Goal: Task Accomplishment & Management: Complete application form

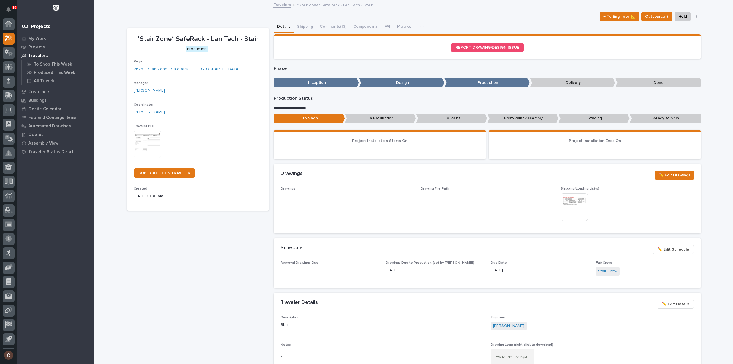
scroll to position [13, 0]
click at [341, 24] on button "Comments (13)" at bounding box center [333, 27] width 34 height 12
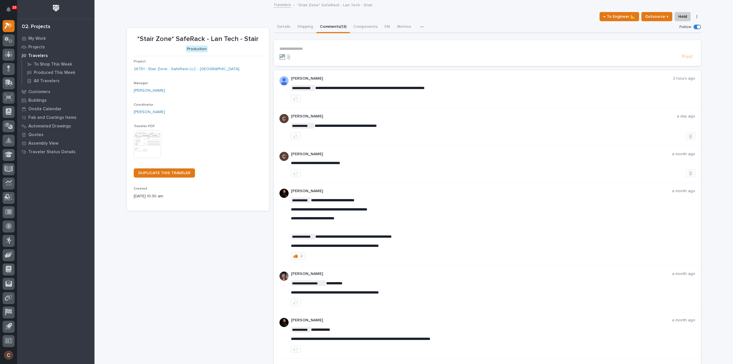
click at [335, 49] on p "**********" at bounding box center [487, 48] width 416 height 5
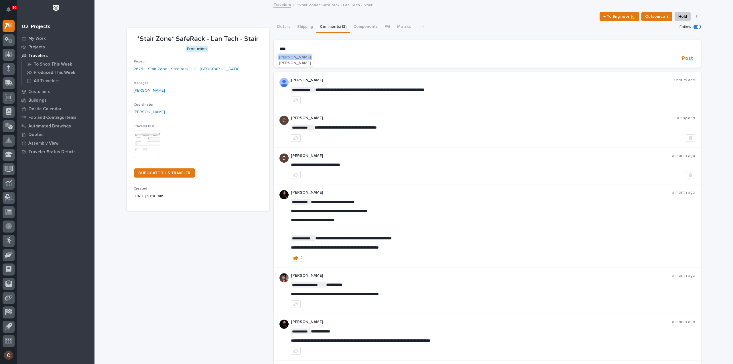
click at [291, 56] on span "Adam Yutzy" at bounding box center [295, 57] width 32 height 4
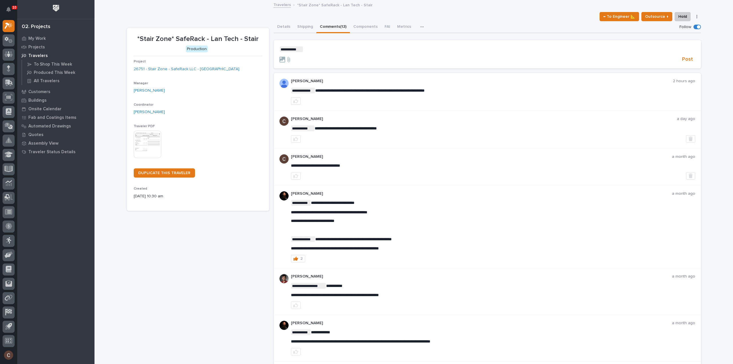
click at [326, 48] on p "**********" at bounding box center [487, 49] width 416 height 6
click at [691, 60] on button "Post" at bounding box center [687, 59] width 15 height 7
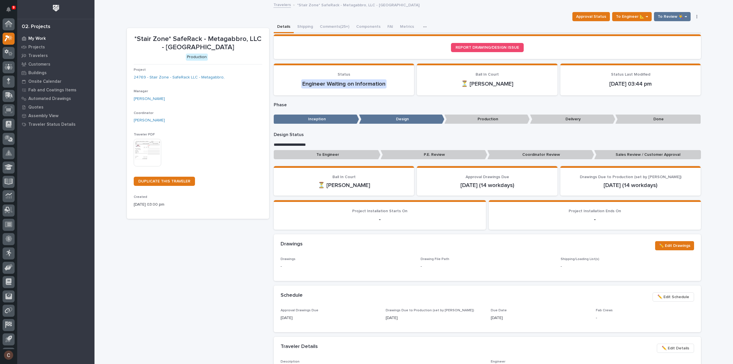
scroll to position [13, 0]
click at [7, 26] on icon at bounding box center [9, 25] width 8 height 7
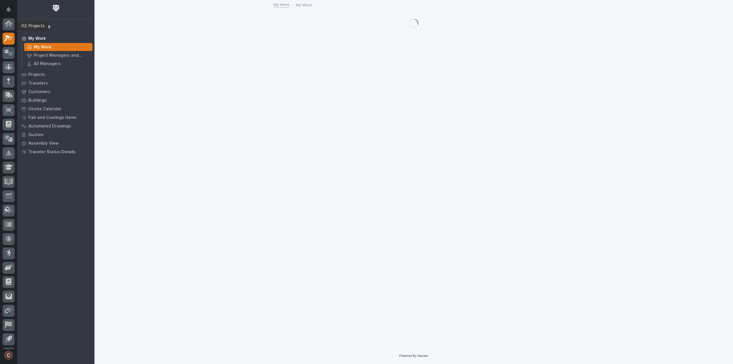
scroll to position [13, 0]
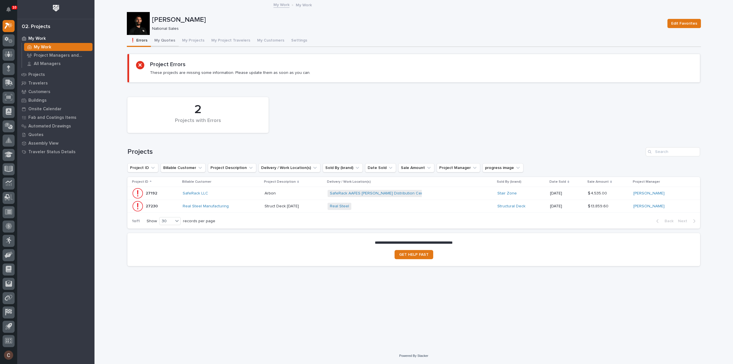
click at [164, 42] on button "My Quotes" at bounding box center [165, 41] width 28 height 12
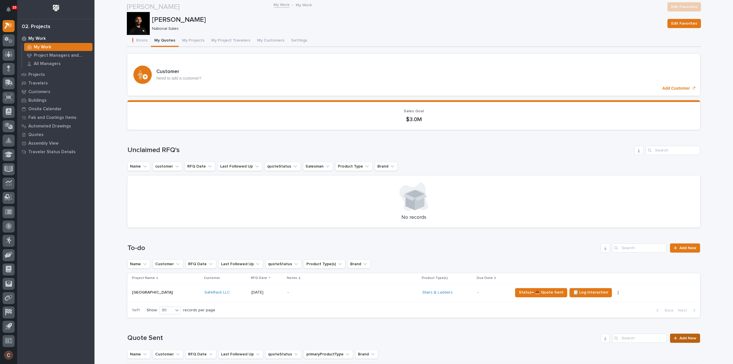
scroll to position [86, 0]
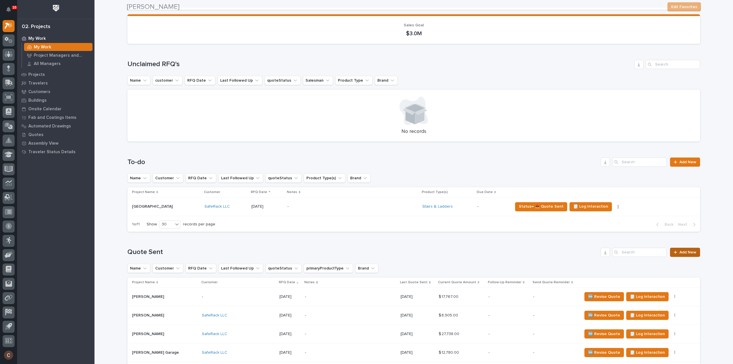
click at [684, 253] on span "Add New" at bounding box center [688, 252] width 17 height 4
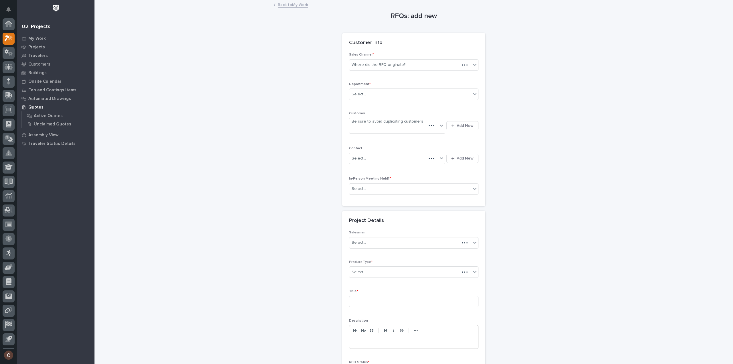
scroll to position [13, 0]
click at [379, 91] on div "Select..." at bounding box center [410, 94] width 122 height 9
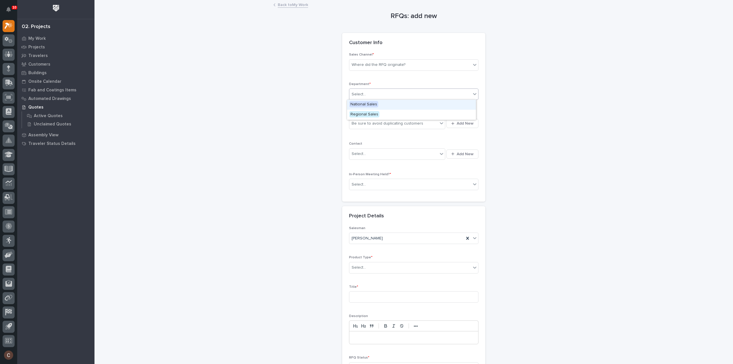
click at [372, 103] on span "National Sales" at bounding box center [363, 104] width 29 height 6
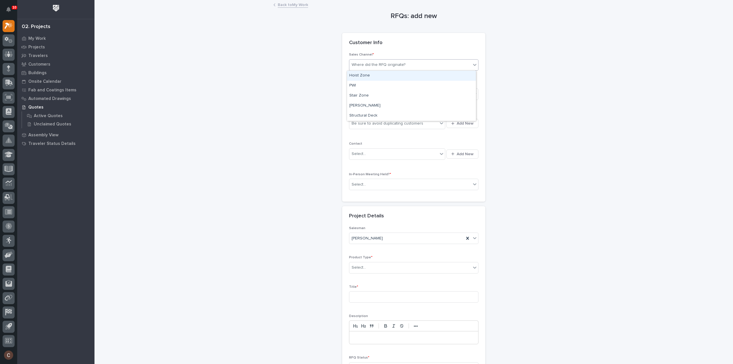
click at [372, 59] on div "Where did the RFQ originate?" at bounding box center [413, 64] width 129 height 11
click at [362, 97] on div "Stair Zone" at bounding box center [411, 96] width 129 height 10
click at [365, 126] on div "Be sure to avoid duplicating customers" at bounding box center [388, 124] width 72 height 6
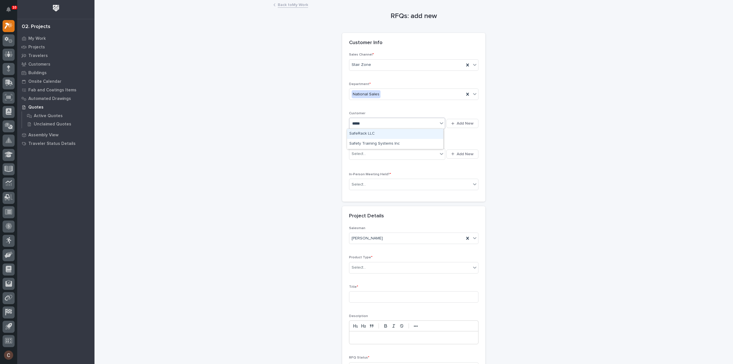
type input "******"
click at [368, 153] on div "Select..." at bounding box center [393, 153] width 88 height 9
type input "******"
click at [373, 171] on div "SafeRack - Marcus Jordan" at bounding box center [395, 174] width 96 height 10
click at [371, 181] on div "Select..." at bounding box center [410, 184] width 122 height 9
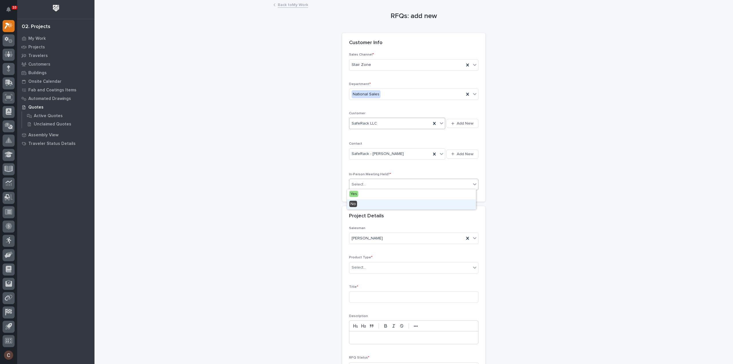
click at [367, 201] on div "No" at bounding box center [411, 204] width 129 height 10
click at [365, 268] on div "Select..." at bounding box center [410, 267] width 122 height 9
type input "***"
click at [368, 276] on div "Stairs & Ladders" at bounding box center [411, 277] width 129 height 10
click at [369, 295] on input at bounding box center [413, 296] width 129 height 11
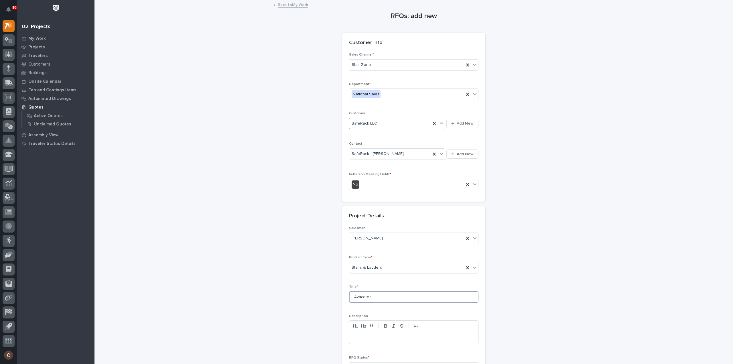
scroll to position [78, 0]
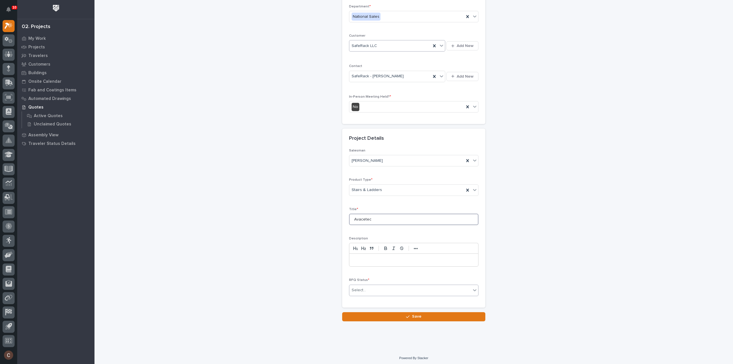
type input "Avacetec"
click at [369, 288] on div "Select..." at bounding box center [410, 290] width 122 height 9
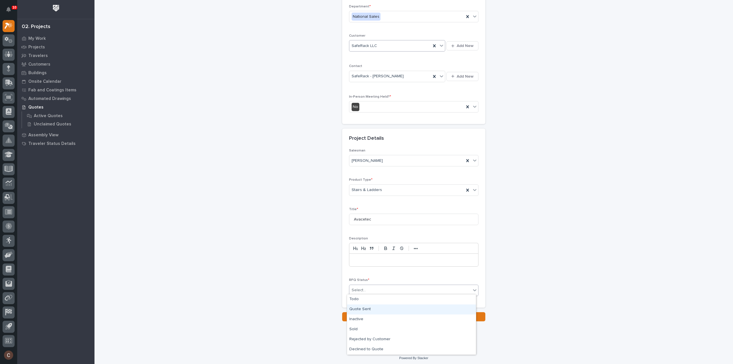
click at [362, 310] on div "Quote Sent" at bounding box center [411, 309] width 129 height 10
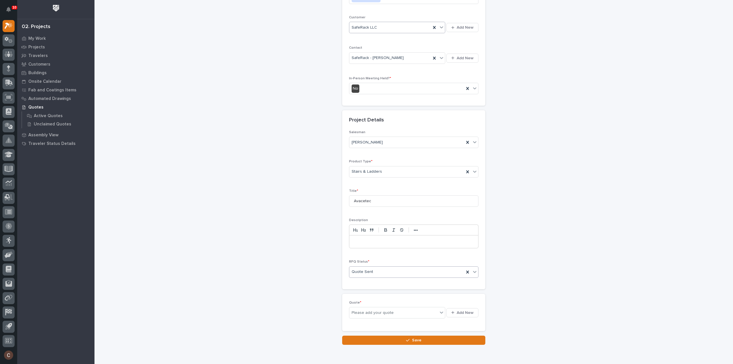
scroll to position [99, 0]
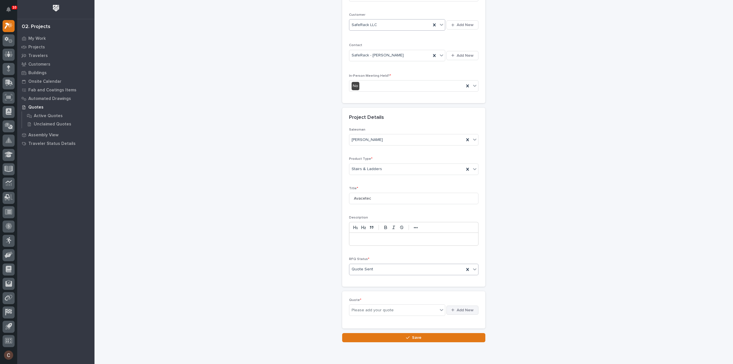
click at [460, 306] on button "Add New" at bounding box center [462, 310] width 32 height 9
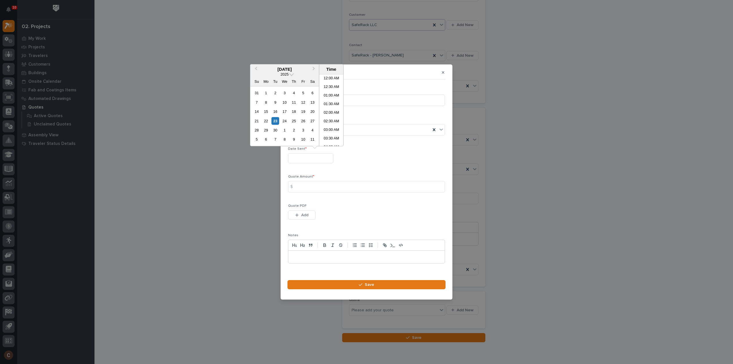
click at [316, 160] on input "text" at bounding box center [310, 158] width 45 height 10
click at [277, 122] on div "23" at bounding box center [275, 121] width 8 height 8
type input "**********"
click at [304, 188] on input at bounding box center [366, 186] width 157 height 11
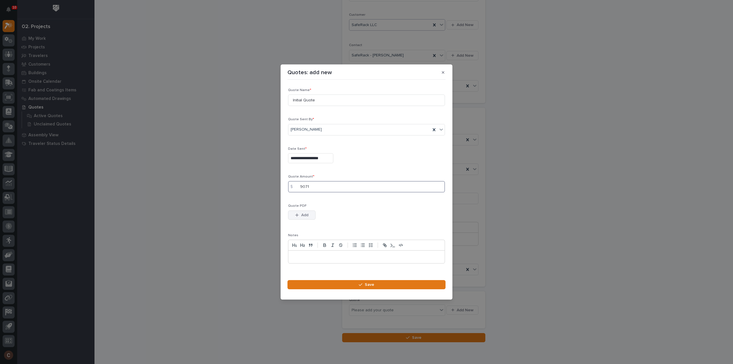
type input "9071"
click at [302, 216] on span "Add" at bounding box center [304, 214] width 7 height 5
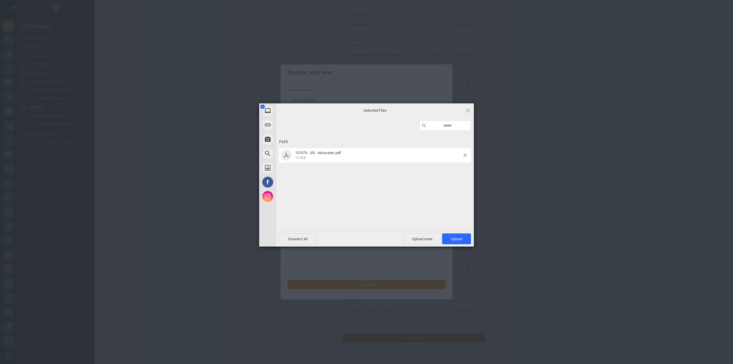
click at [473, 247] on div "Powered by Filestack" at bounding box center [366, 254] width 733 height 14
click at [462, 241] on span "Upload 1" at bounding box center [456, 238] width 29 height 11
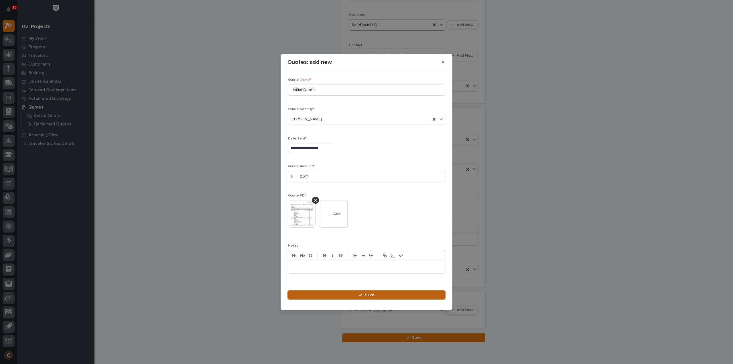
click at [338, 291] on button "Save" at bounding box center [367, 294] width 158 height 9
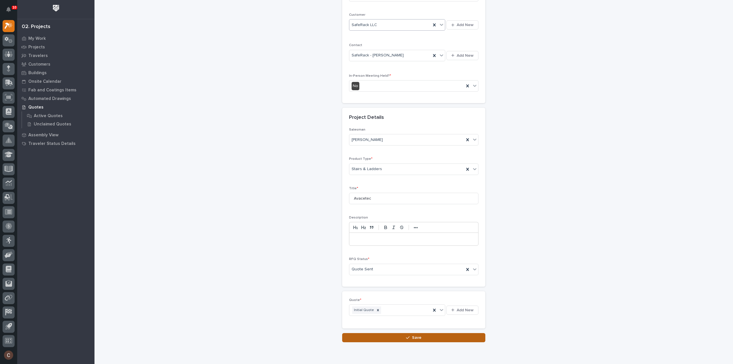
click at [391, 333] on button "Save" at bounding box center [413, 337] width 143 height 9
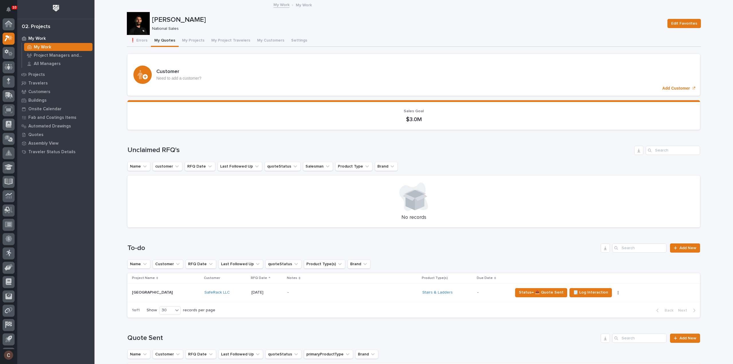
scroll to position [13, 0]
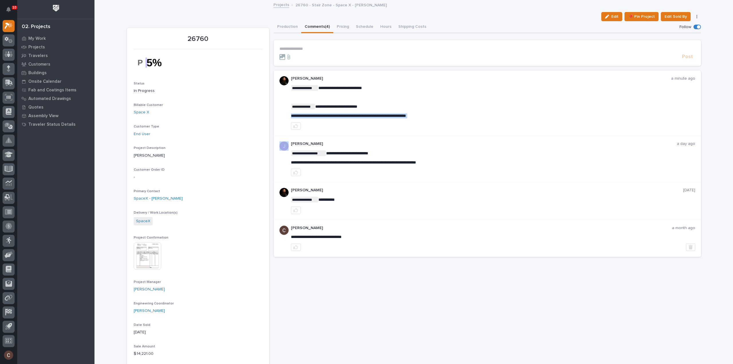
click at [345, 115] on span "**********" at bounding box center [348, 116] width 115 height 4
copy div "**********"
click at [294, 124] on icon "button" at bounding box center [296, 126] width 5 height 5
click at [311, 47] on p "**********" at bounding box center [487, 48] width 416 height 5
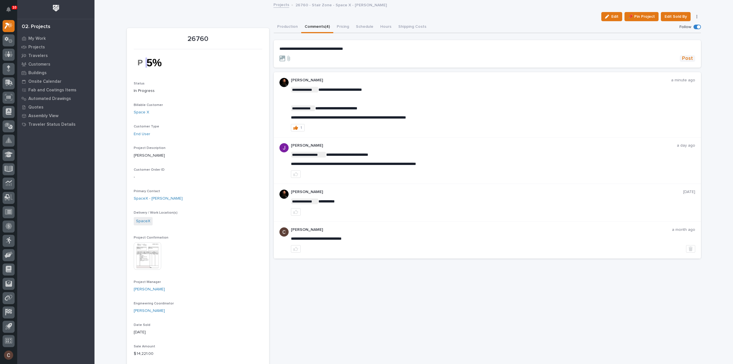
click at [680, 59] on button "Post" at bounding box center [687, 58] width 15 height 7
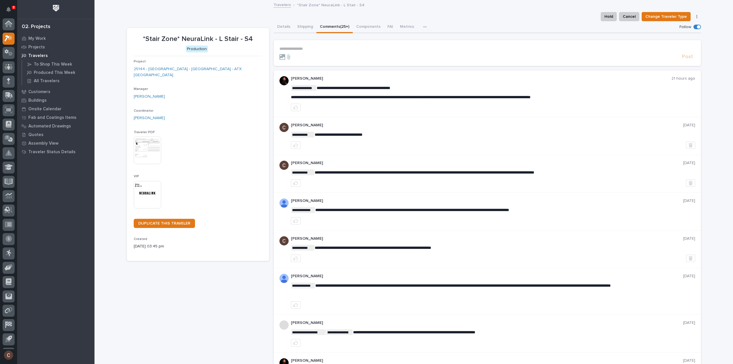
scroll to position [13, 0]
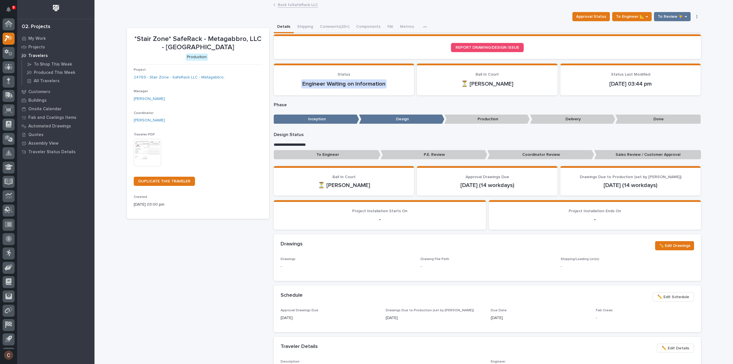
scroll to position [13, 0]
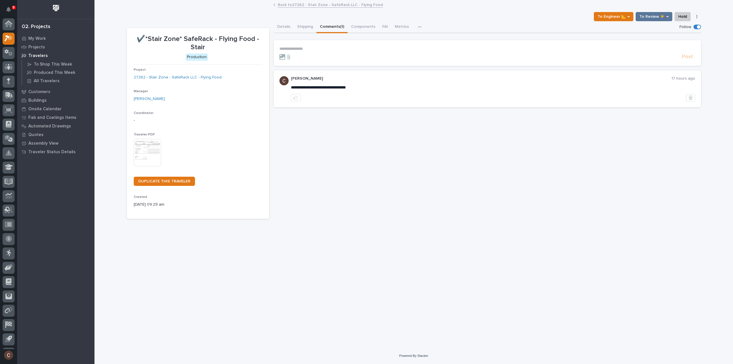
scroll to position [13, 0]
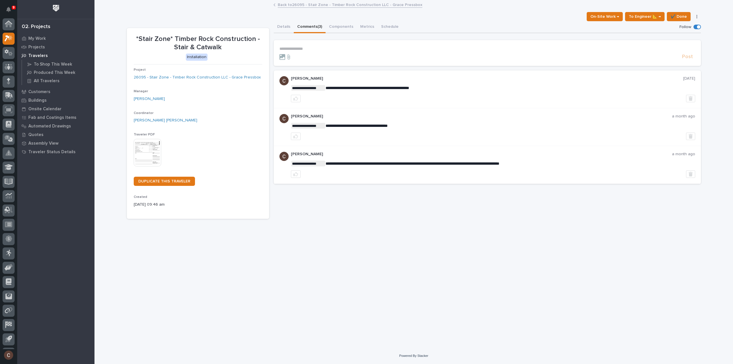
scroll to position [13, 0]
